Goal: Information Seeking & Learning: Check status

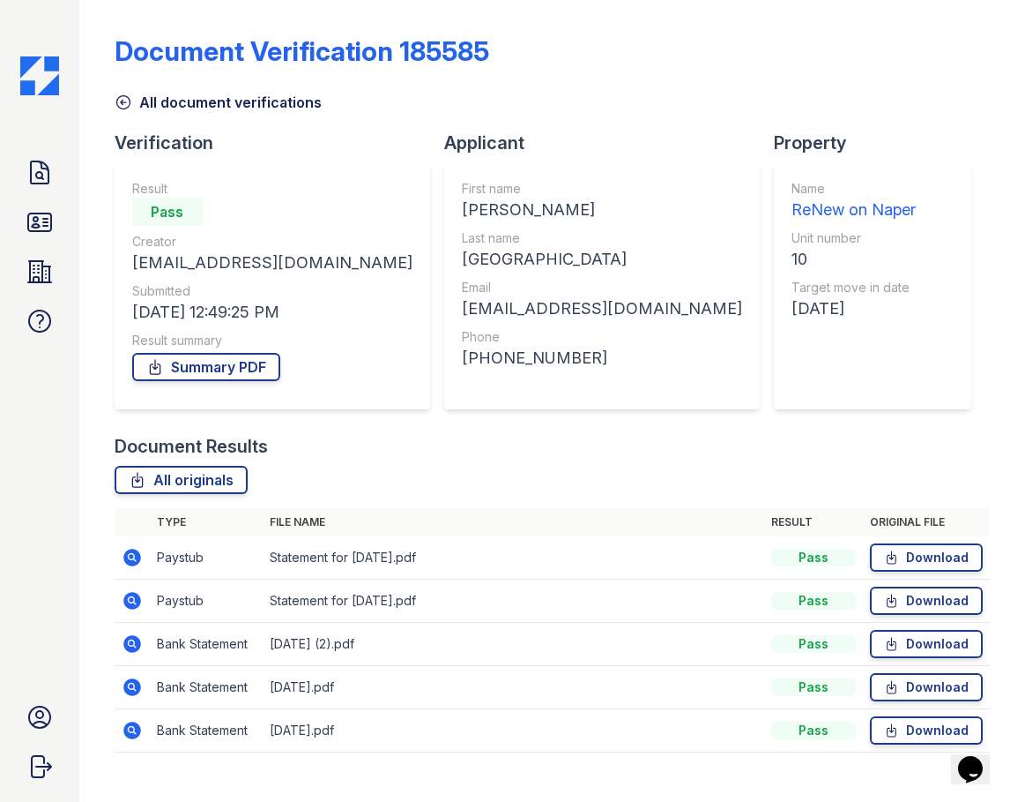
scroll to position [28, 0]
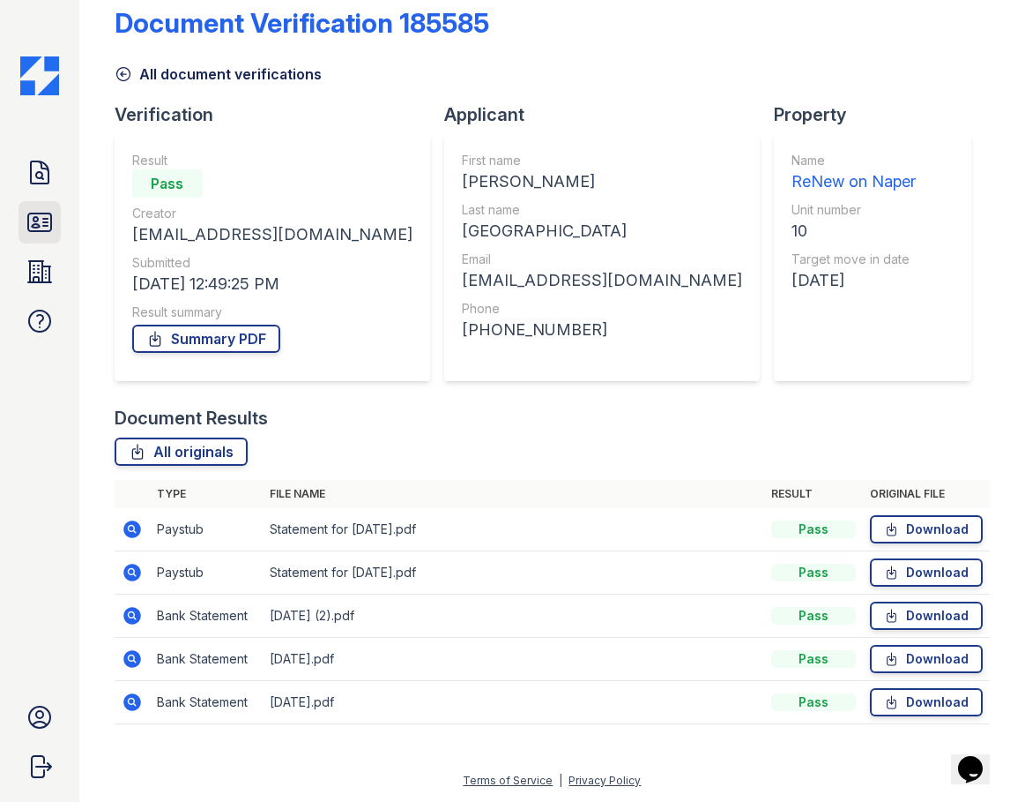
drag, startPoint x: 37, startPoint y: 216, endPoint x: 52, endPoint y: 214, distance: 15.1
click at [37, 216] on icon at bounding box center [40, 222] width 28 height 28
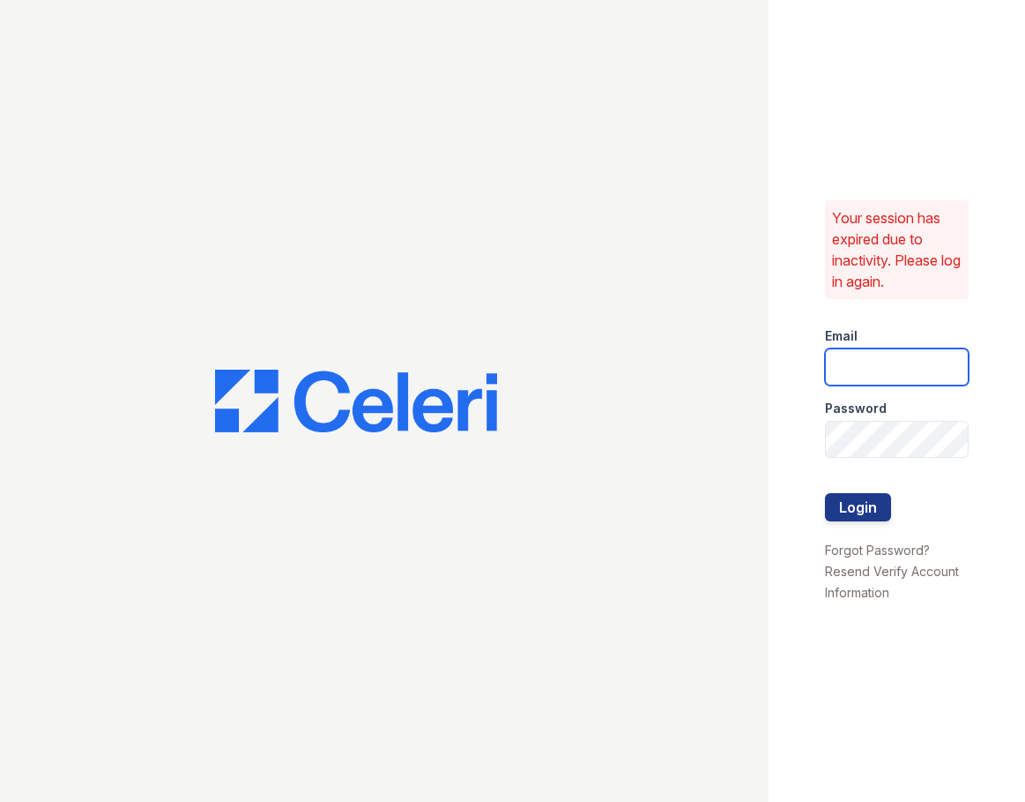
type input "rluna@trinity-pm.com"
click at [871, 506] on button "Login" at bounding box center [858, 507] width 66 height 28
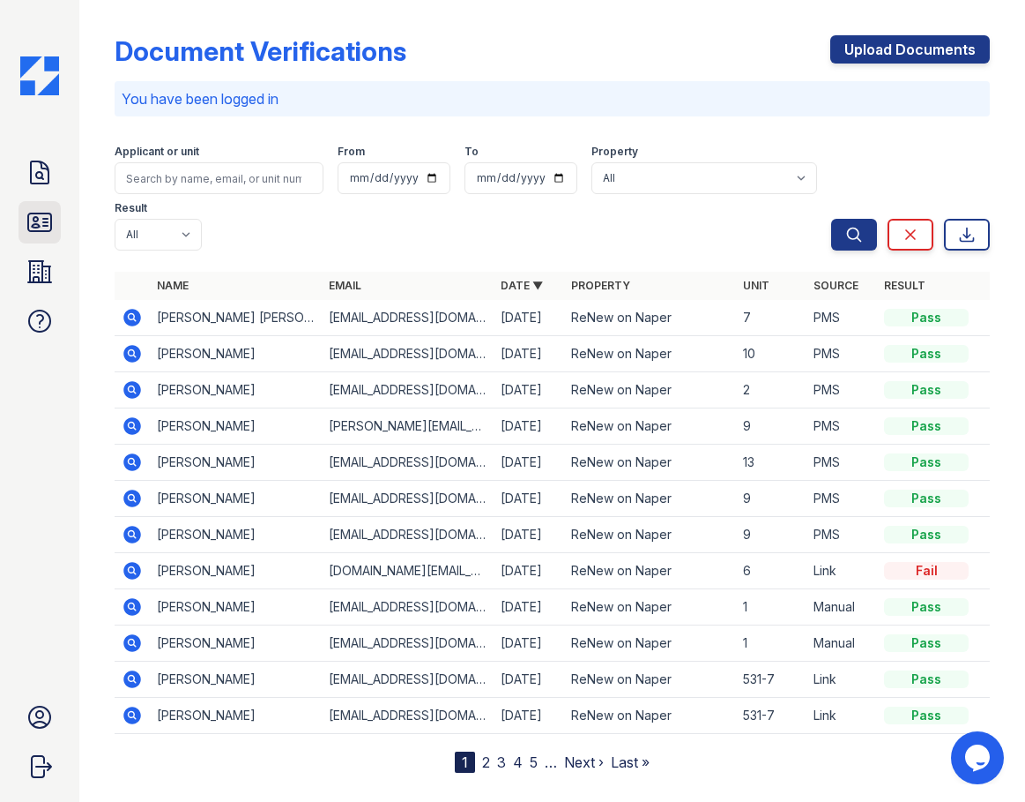
click at [39, 227] on icon at bounding box center [39, 222] width 23 height 18
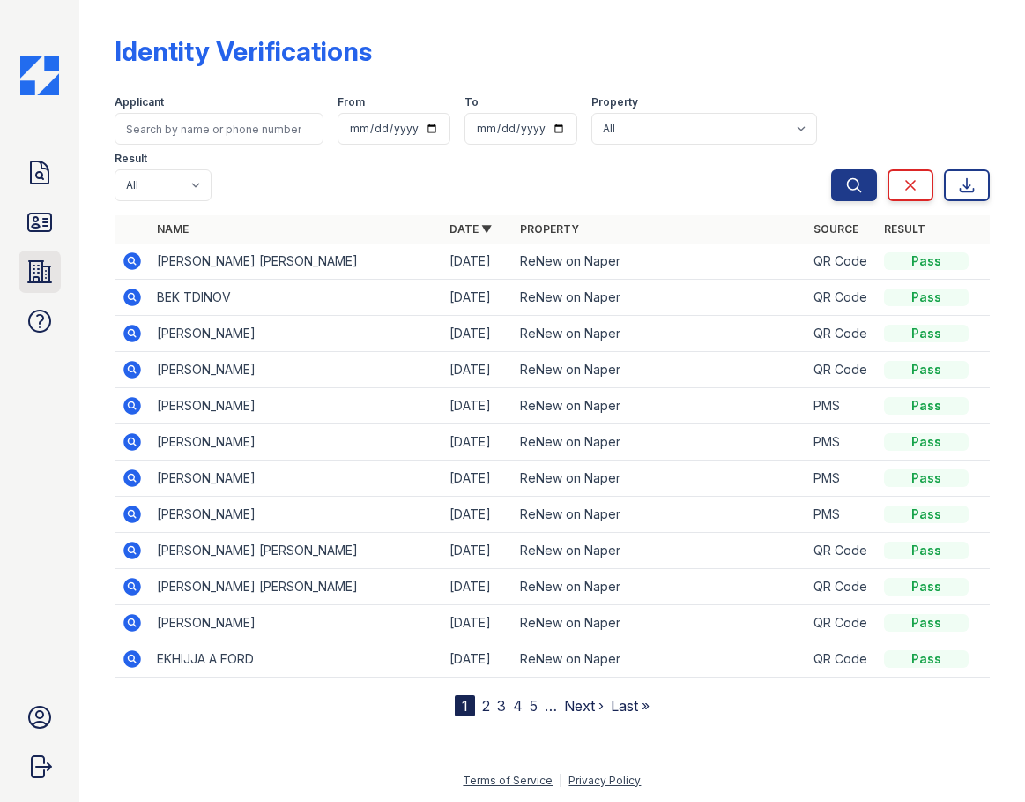
click at [38, 277] on icon at bounding box center [39, 271] width 23 height 21
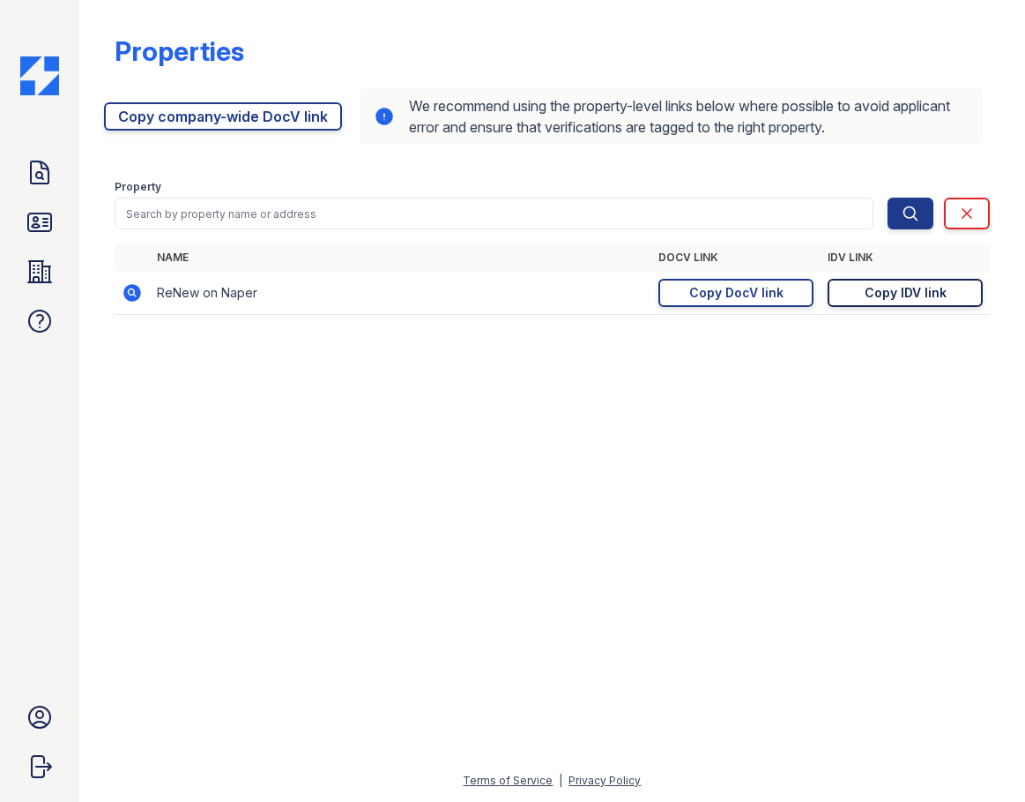
click at [875, 296] on div "Copy IDV link" at bounding box center [906, 293] width 82 height 18
click at [41, 220] on icon at bounding box center [40, 222] width 28 height 28
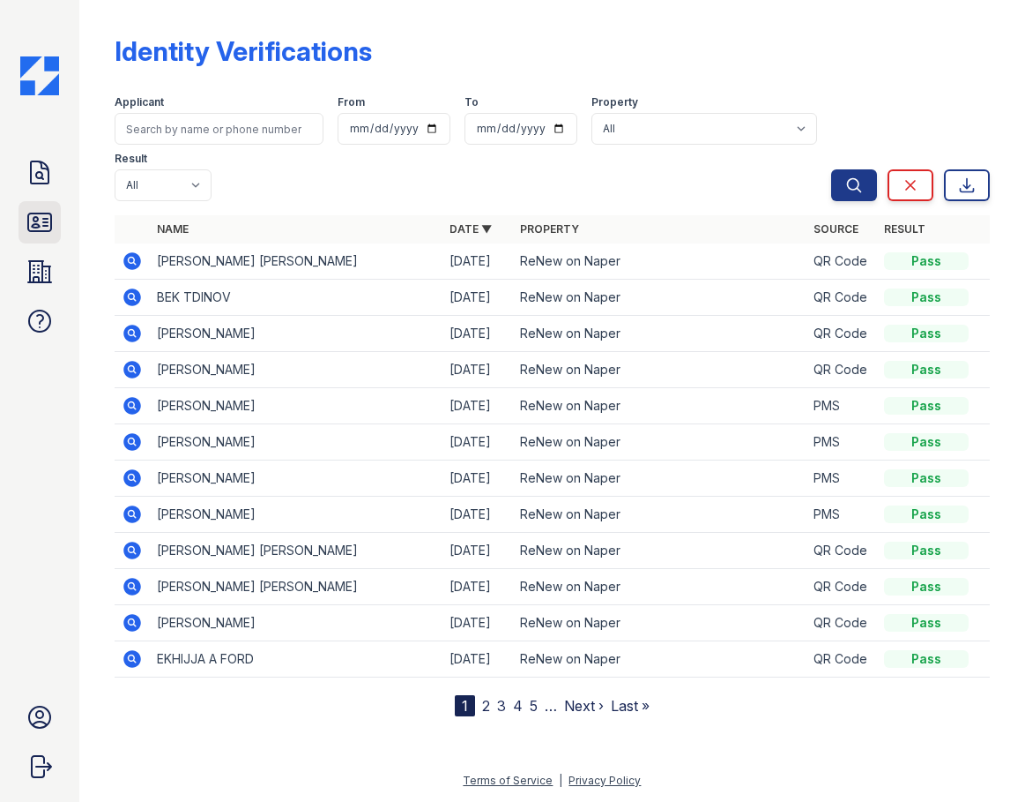
click at [39, 220] on icon at bounding box center [40, 222] width 28 height 28
click at [209, 127] on input "search" at bounding box center [219, 129] width 209 height 32
click at [226, 137] on input "search" at bounding box center [219, 129] width 209 height 32
type input "[PERSON_NAME]"
click at [831, 169] on button "Search" at bounding box center [854, 185] width 46 height 32
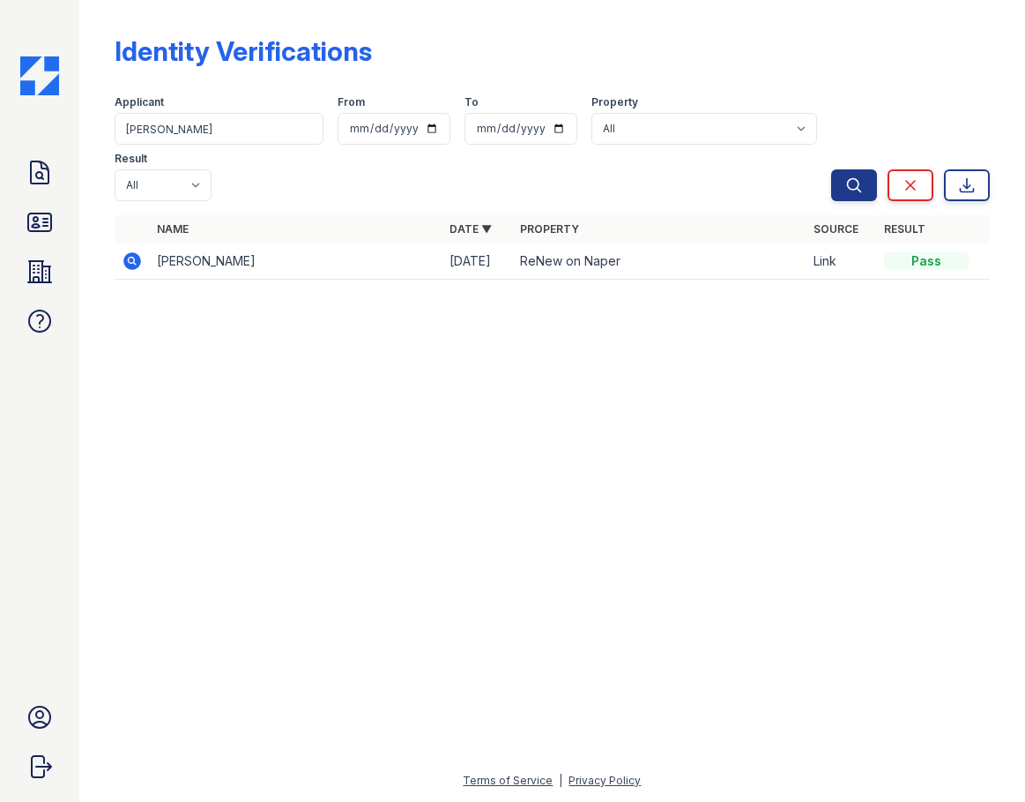
drag, startPoint x: 141, startPoint y: 259, endPoint x: 135, endPoint y: 251, distance: 10.1
click at [140, 259] on icon at bounding box center [132, 260] width 21 height 21
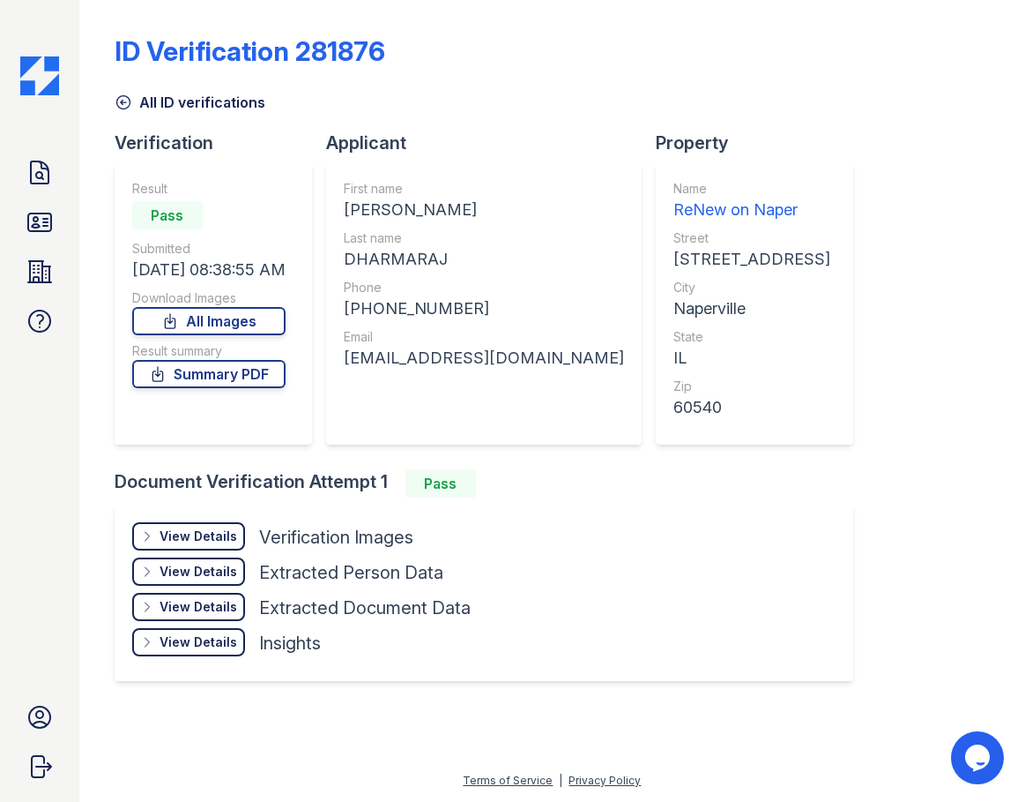
click at [175, 388] on div "Result Pass Submitted 08/05/25 08:38:55 AM Download Images All Images Result su…" at bounding box center [208, 303] width 153 height 247
click at [177, 383] on link "Summary PDF" at bounding box center [208, 374] width 153 height 28
